Goal: Information Seeking & Learning: Learn about a topic

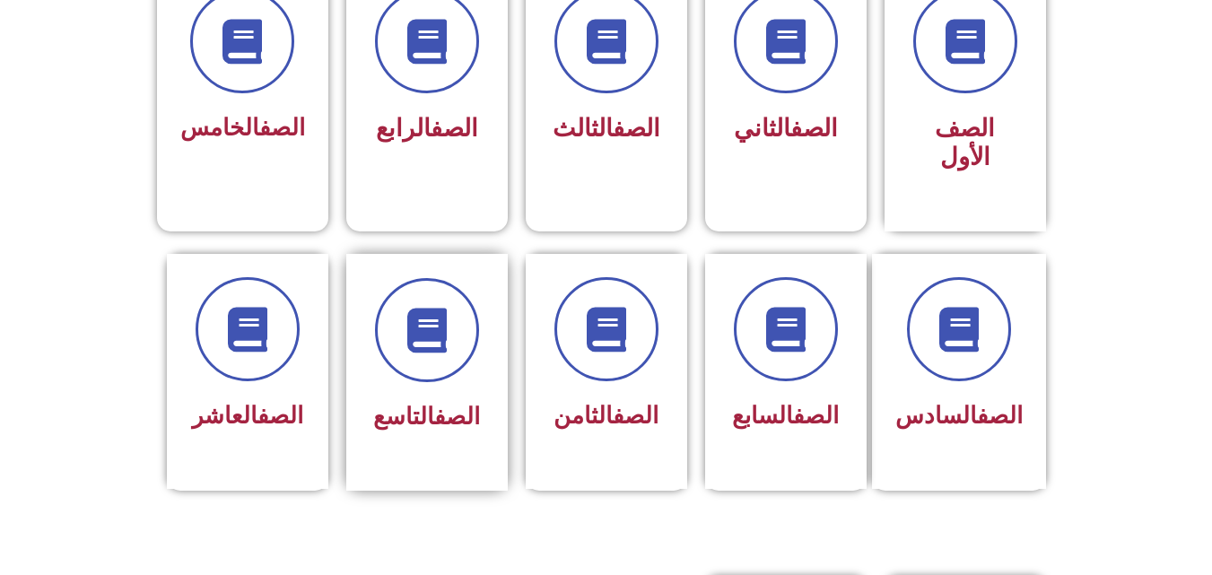
scroll to position [538, 0]
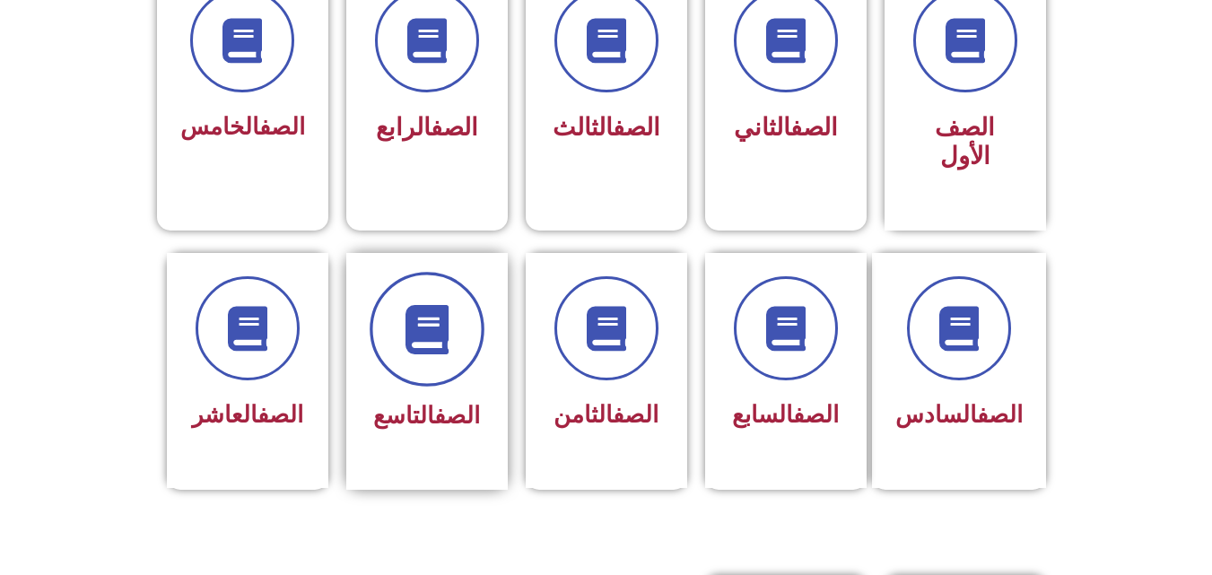
click at [466, 297] on span at bounding box center [427, 329] width 115 height 115
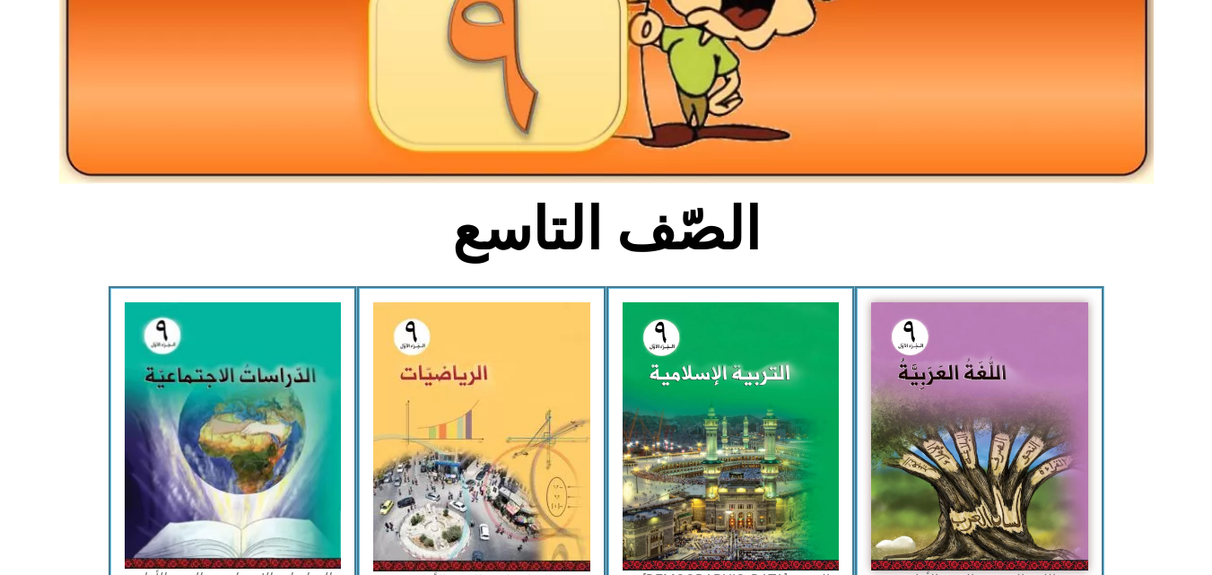
scroll to position [449, 0]
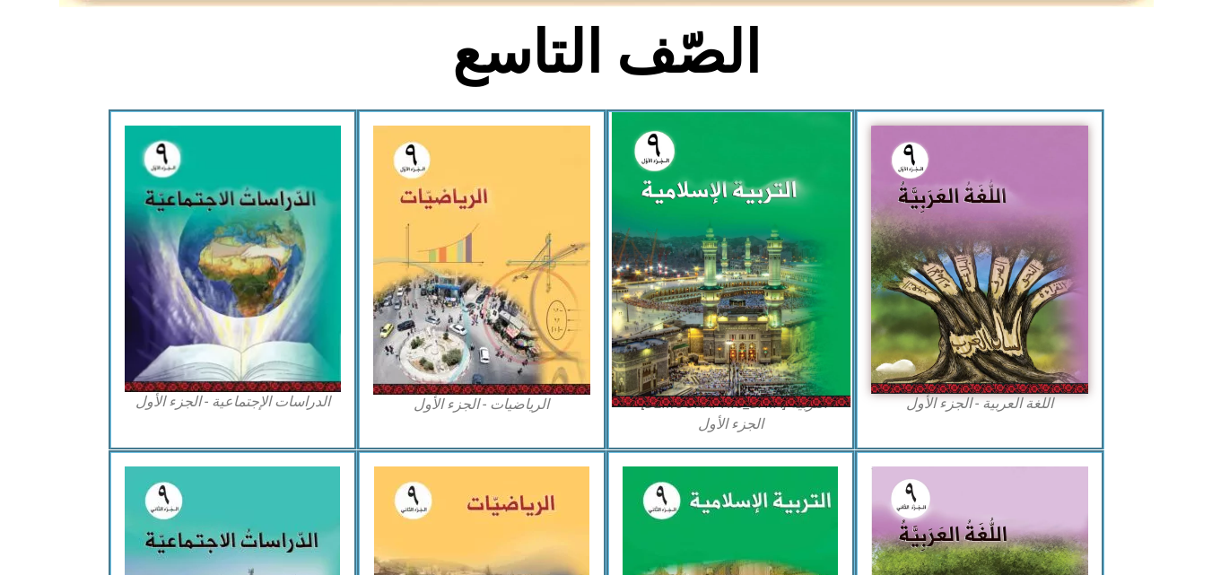
click at [675, 265] on img at bounding box center [730, 259] width 239 height 295
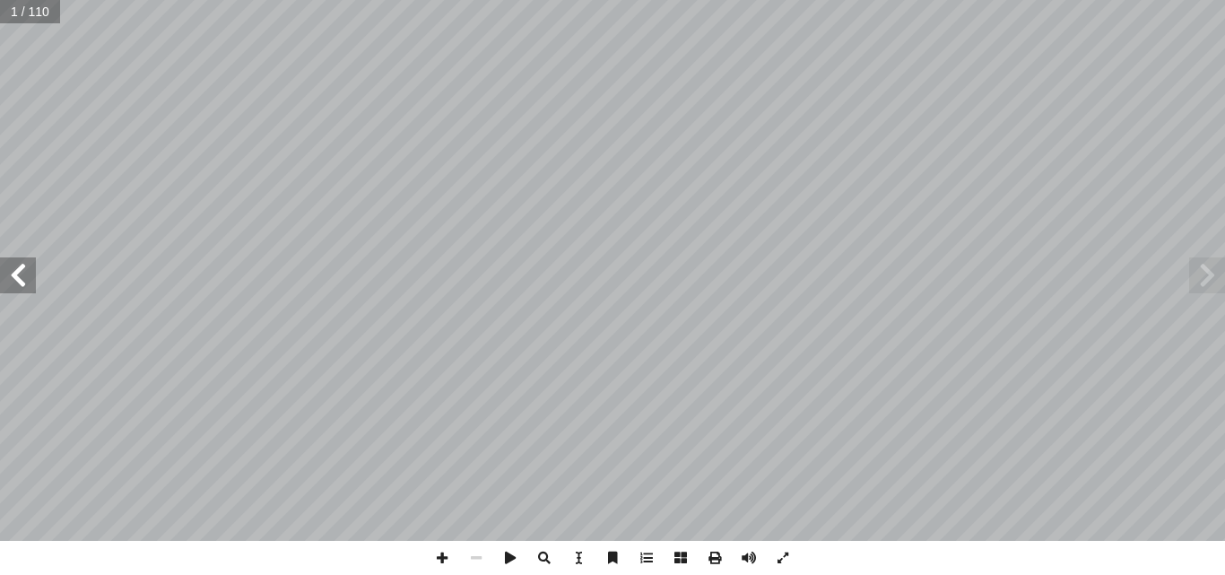
click at [29, 271] on span at bounding box center [18, 275] width 36 height 36
click at [29, 272] on span at bounding box center [18, 275] width 36 height 36
click at [27, 272] on span at bounding box center [18, 275] width 36 height 36
click at [24, 275] on span at bounding box center [18, 275] width 36 height 36
click at [32, 271] on span at bounding box center [18, 275] width 36 height 36
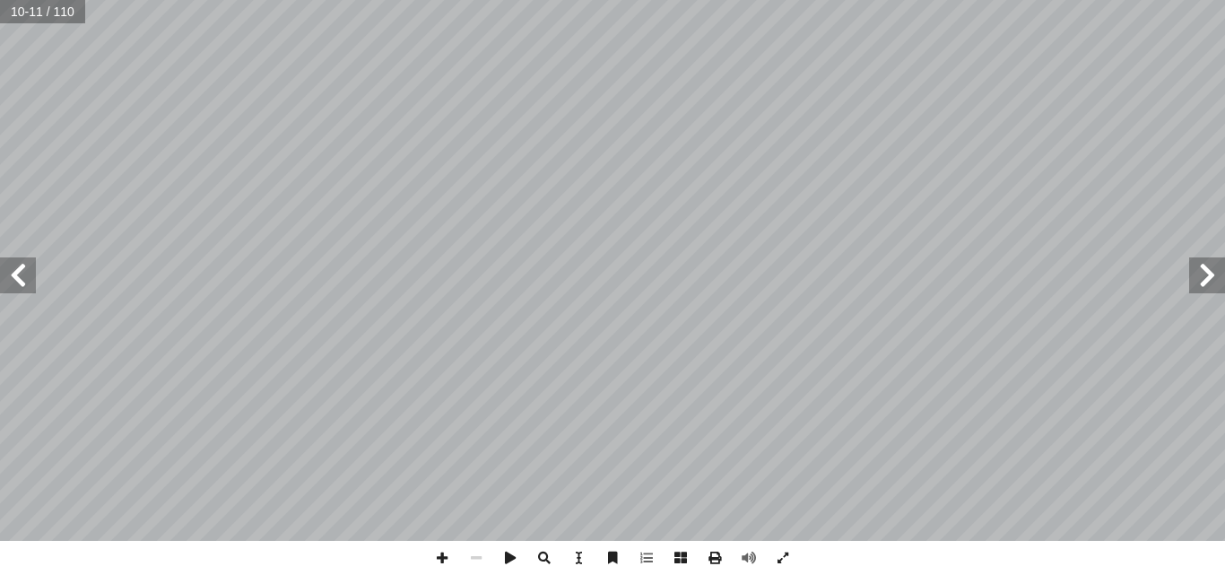
click at [1199, 287] on span at bounding box center [1207, 275] width 36 height 36
click at [8, 291] on span at bounding box center [18, 275] width 36 height 36
